Goal: Transaction & Acquisition: Download file/media

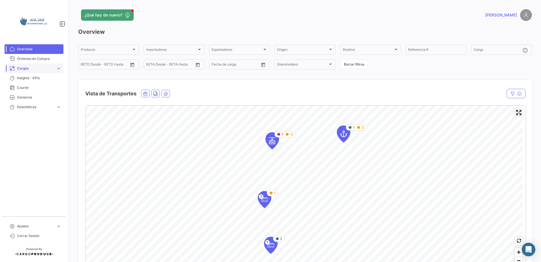
click at [59, 68] on span "expand_more" at bounding box center [58, 68] width 5 height 5
click at [30, 94] on link "Cargas Marítimas" at bounding box center [37, 90] width 51 height 9
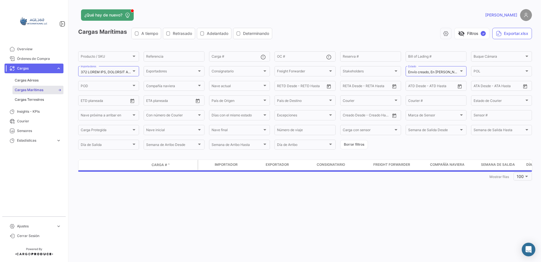
click at [537, 73] on div "¿Qué hay de nuevo? [PERSON_NAME] Marítimas A tiempo Retrasado Adelantado Determ…" at bounding box center [305, 131] width 472 height 262
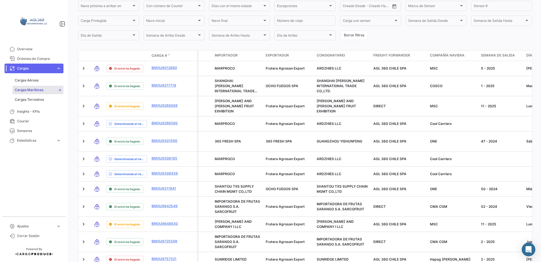
scroll to position [111, 0]
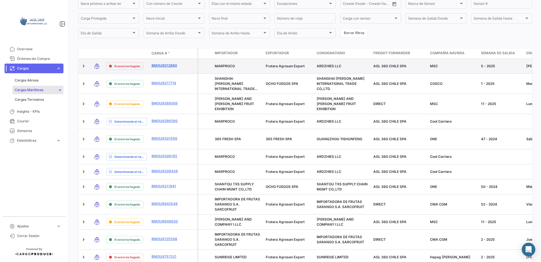
click at [162, 66] on link "BMOU9012880" at bounding box center [166, 65] width 29 height 5
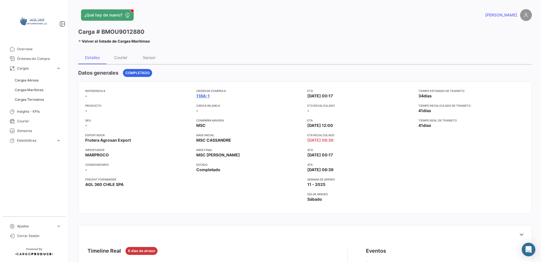
click at [203, 95] on link "118A-1" at bounding box center [202, 96] width 13 height 6
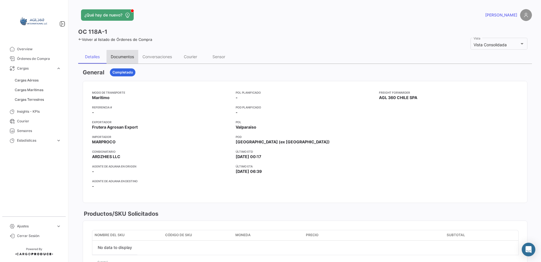
click at [121, 57] on div "Documentos" at bounding box center [122, 56] width 23 height 5
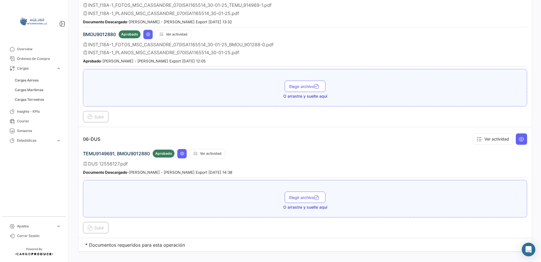
scroll to position [708, 0]
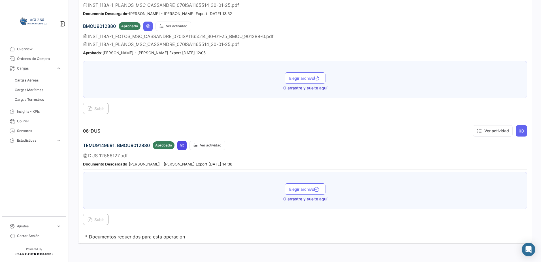
click at [185, 145] on button at bounding box center [181, 145] width 9 height 9
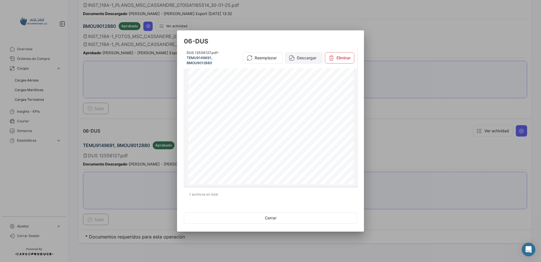
click at [308, 56] on button "Descargar" at bounding box center [303, 57] width 37 height 11
click at [269, 217] on button "Cerrar" at bounding box center [270, 217] width 173 height 11
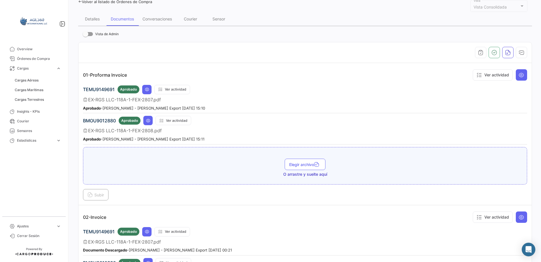
scroll to position [40, 0]
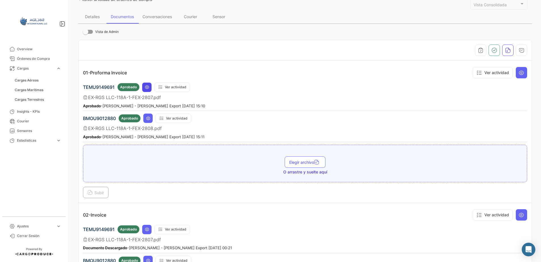
click at [146, 90] on button at bounding box center [146, 86] width 9 height 9
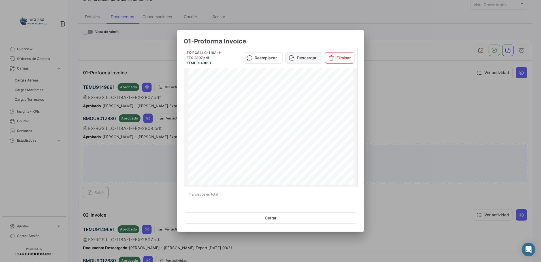
click at [307, 57] on button "Descargar" at bounding box center [303, 57] width 37 height 11
click at [274, 217] on button "Cerrar" at bounding box center [270, 217] width 173 height 11
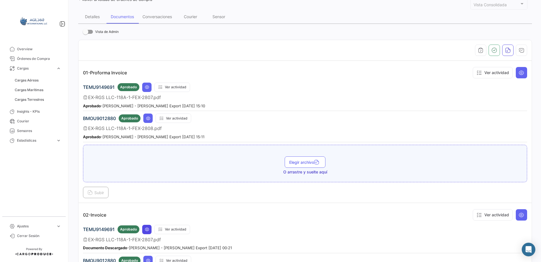
click at [148, 228] on icon at bounding box center [147, 229] width 5 height 5
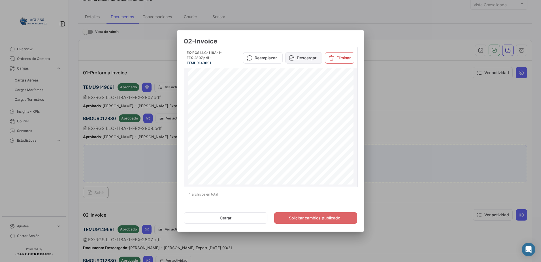
click at [307, 58] on button "Descargar" at bounding box center [303, 57] width 37 height 11
click at [225, 215] on button "Cerrar" at bounding box center [226, 217] width 84 height 11
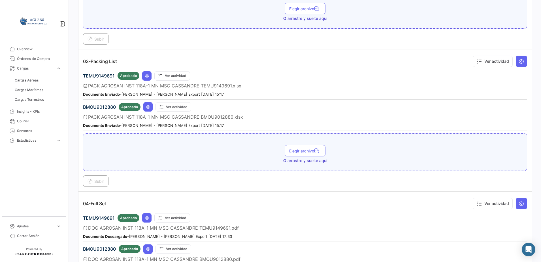
scroll to position [344, 0]
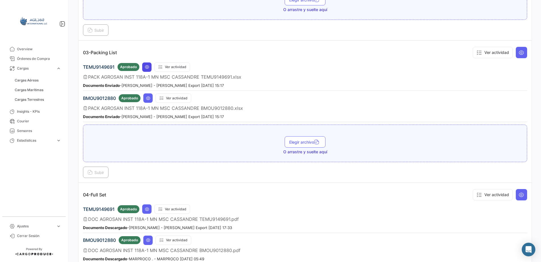
click at [145, 65] on icon at bounding box center [147, 67] width 5 height 5
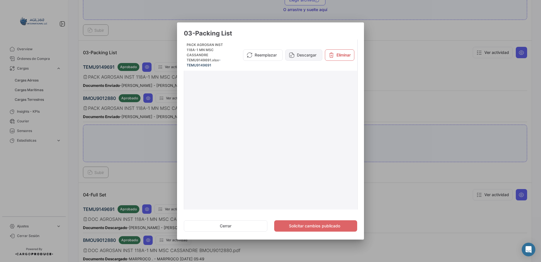
click at [308, 56] on button "Descargar" at bounding box center [303, 54] width 37 height 11
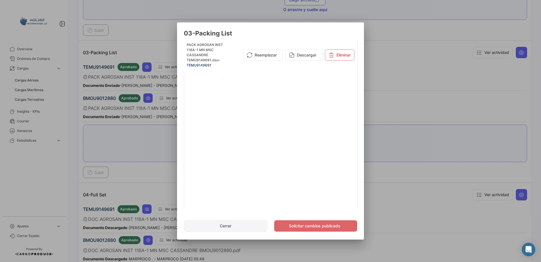
click at [225, 223] on button "Cerrar" at bounding box center [226, 225] width 84 height 11
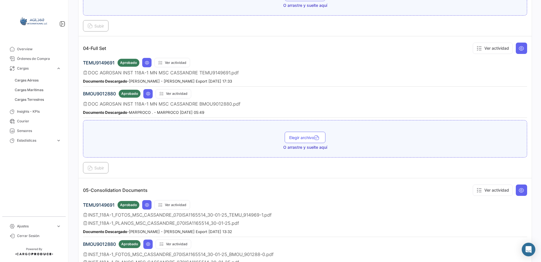
scroll to position [493, 0]
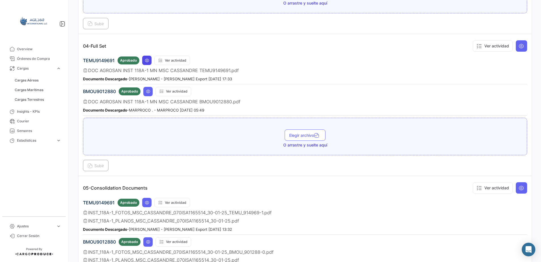
click at [147, 60] on icon at bounding box center [147, 60] width 5 height 5
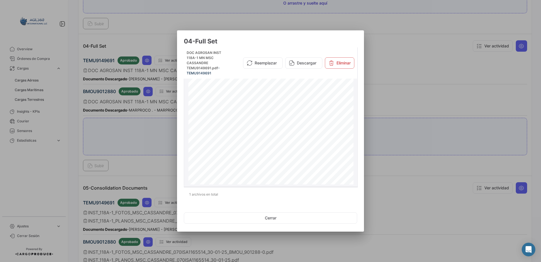
scroll to position [529, 0]
click at [312, 65] on button "Descargar" at bounding box center [303, 62] width 37 height 11
click at [272, 208] on mat-dialog-actions "Cerrar" at bounding box center [270, 217] width 173 height 19
click at [272, 218] on button "Cerrar" at bounding box center [270, 217] width 173 height 11
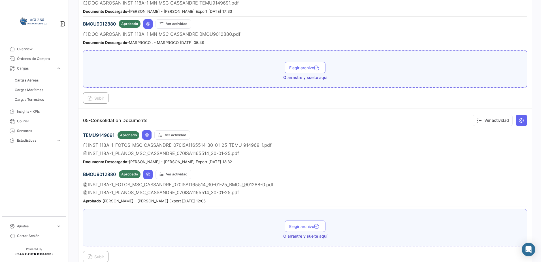
scroll to position [561, 0]
click at [149, 132] on icon at bounding box center [147, 134] width 5 height 5
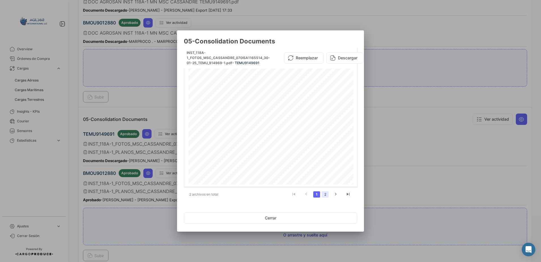
click at [326, 192] on link "2" at bounding box center [325, 194] width 7 height 6
click at [339, 60] on button "Descargar" at bounding box center [347, 57] width 37 height 11
click at [268, 218] on button "Cerrar" at bounding box center [270, 217] width 173 height 11
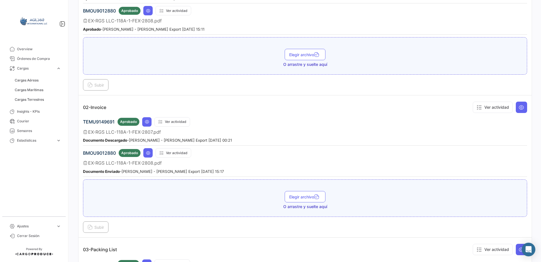
scroll to position [131, 0]
